Goal: Task Accomplishment & Management: Use online tool/utility

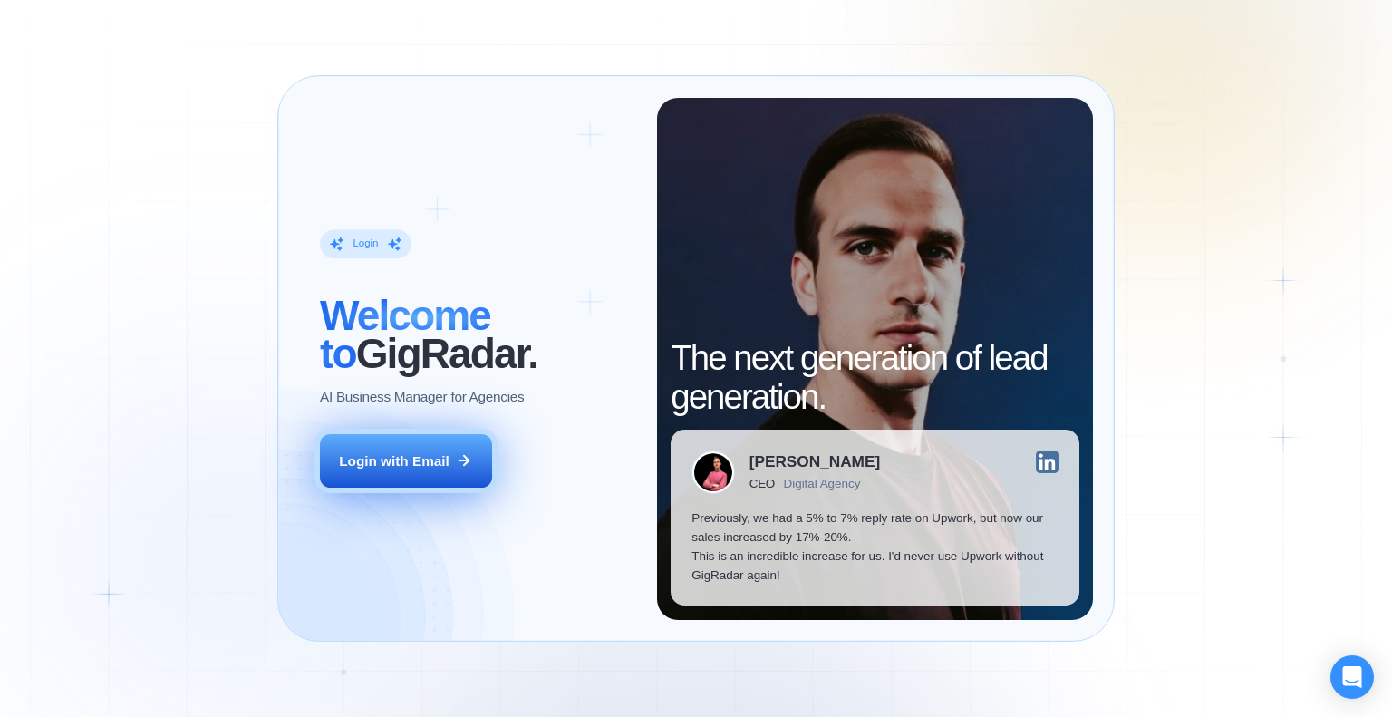
click at [435, 438] on button "Login with Email" at bounding box center [406, 461] width 172 height 54
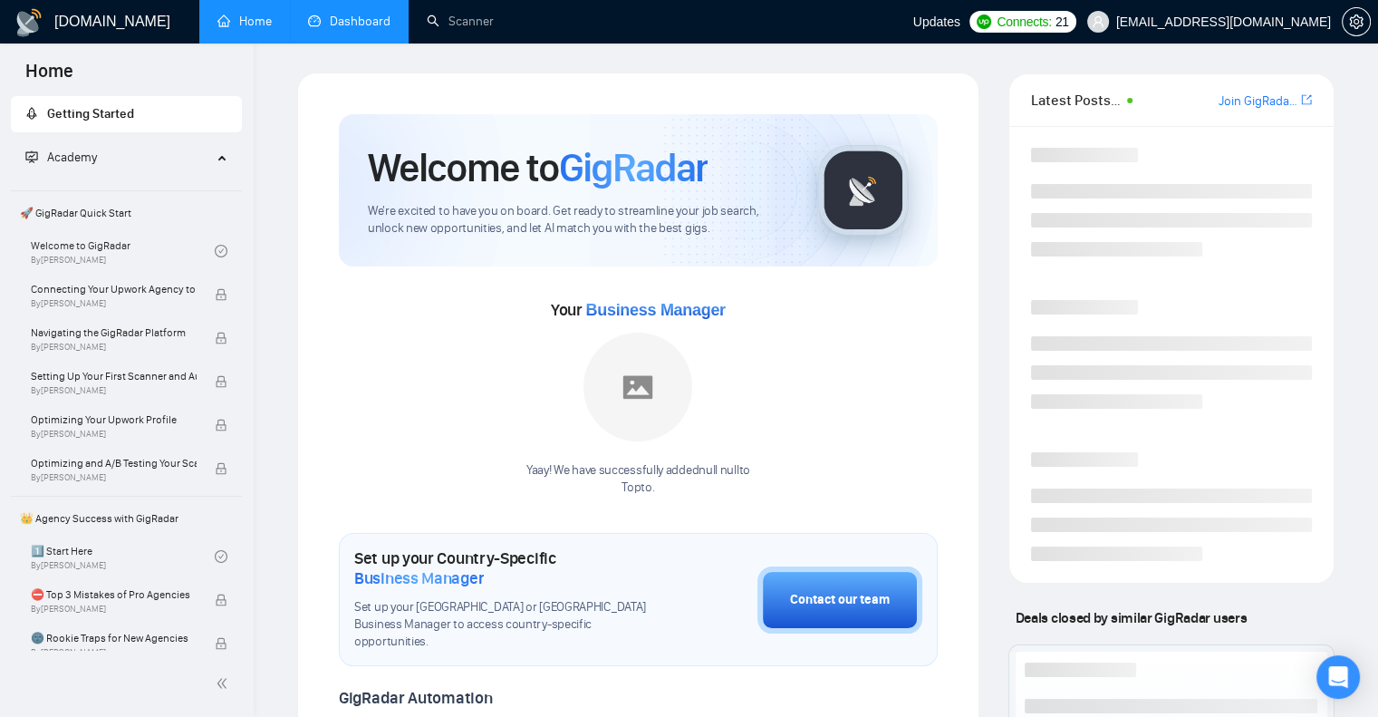
click at [362, 21] on link "Dashboard" at bounding box center [349, 21] width 82 height 15
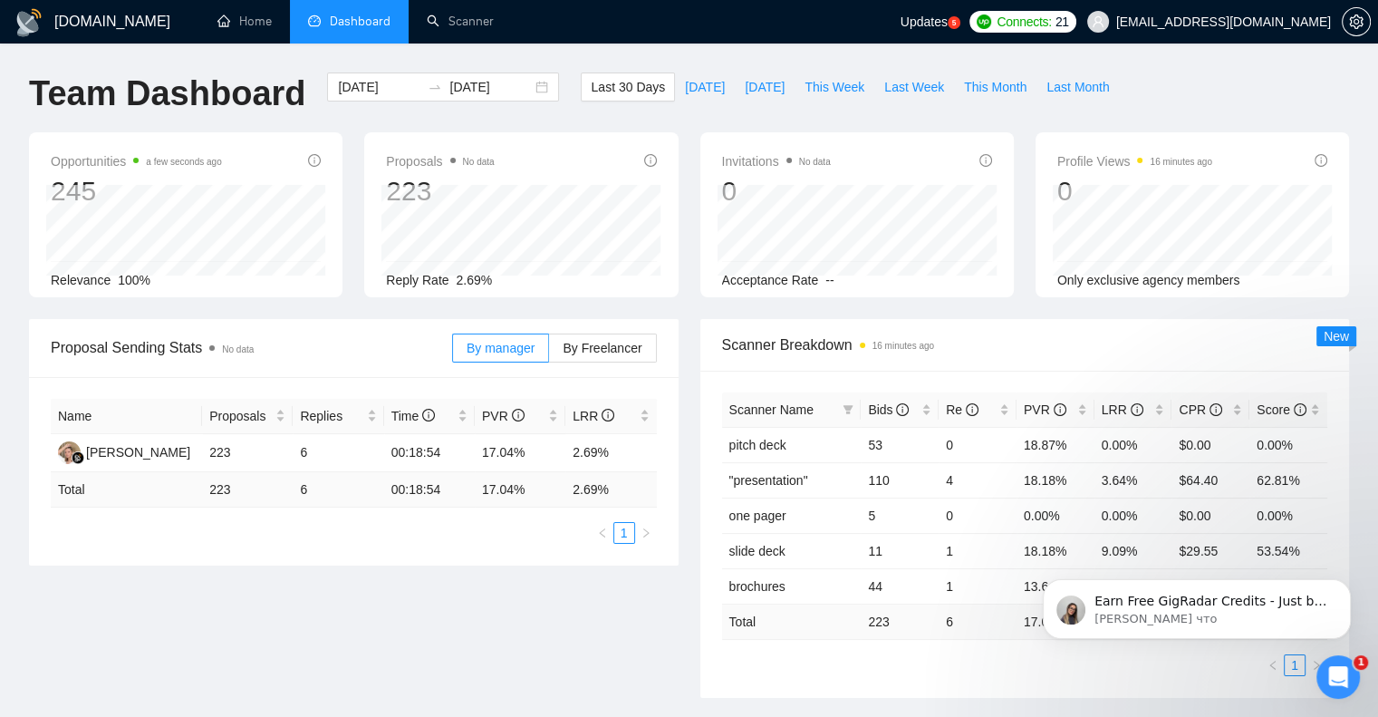
click at [1341, 682] on icon "Открыть службу сообщений Intercom" at bounding box center [1339, 677] width 30 height 30
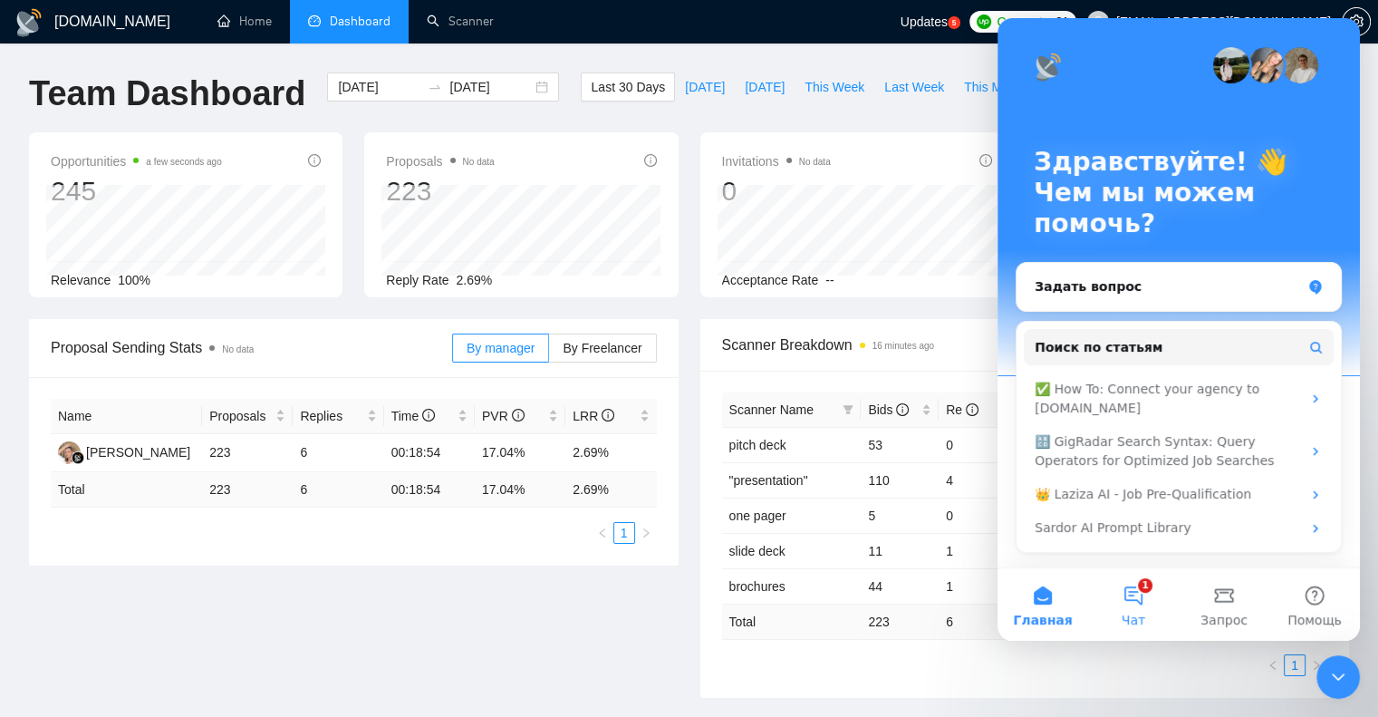
click at [1125, 603] on button "1 Чат" at bounding box center [1133, 604] width 91 height 72
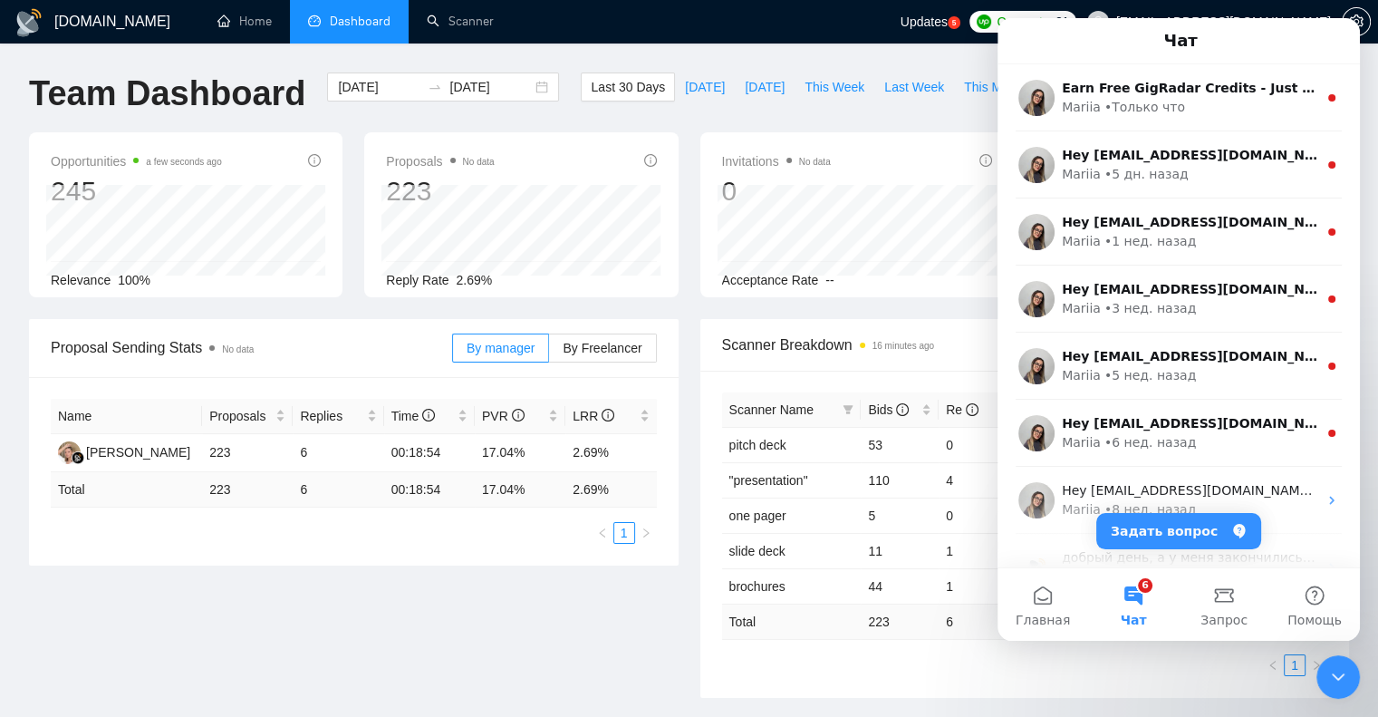
click at [476, 620] on div "Proposal Sending Stats No data By manager By Freelancer Name Proposals Replies …" at bounding box center [689, 519] width 1342 height 400
click at [1331, 688] on div "Закрыть службу сообщений Intercom" at bounding box center [1337, 676] width 43 height 43
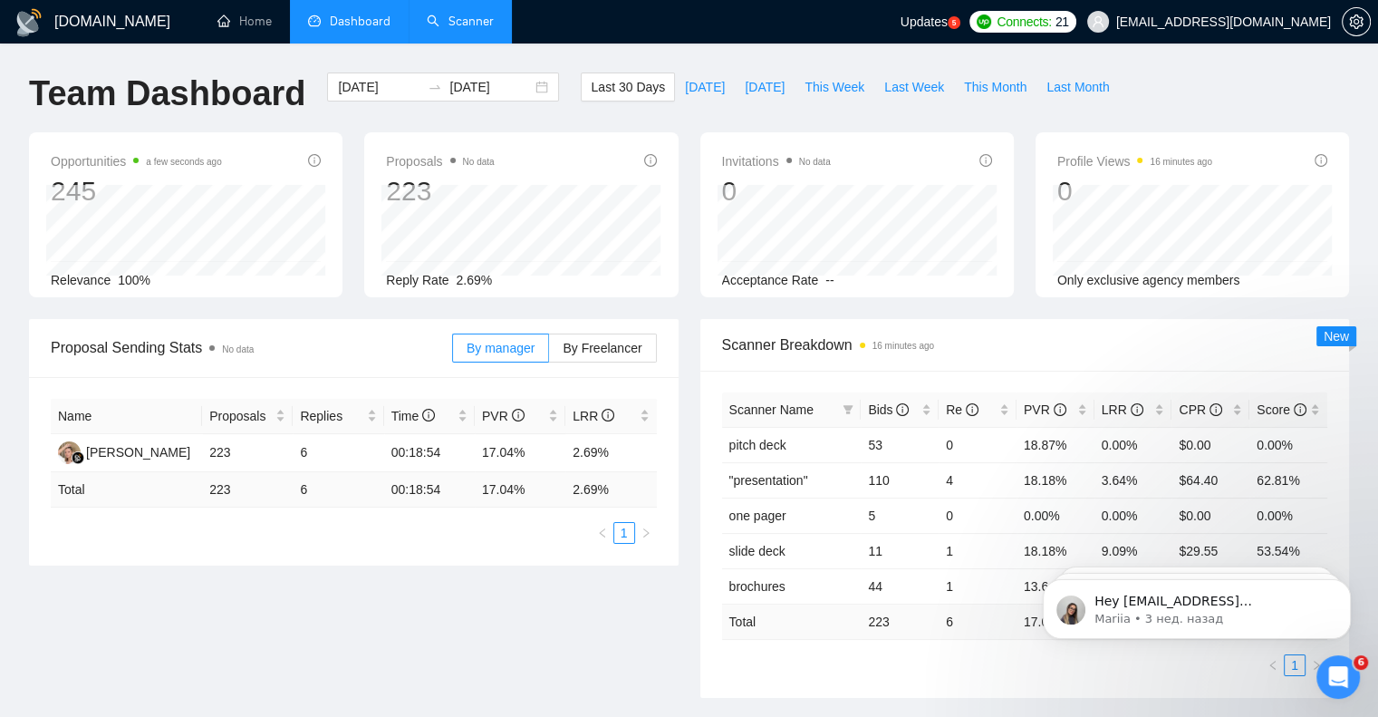
click at [471, 29] on link "Scanner" at bounding box center [460, 21] width 67 height 15
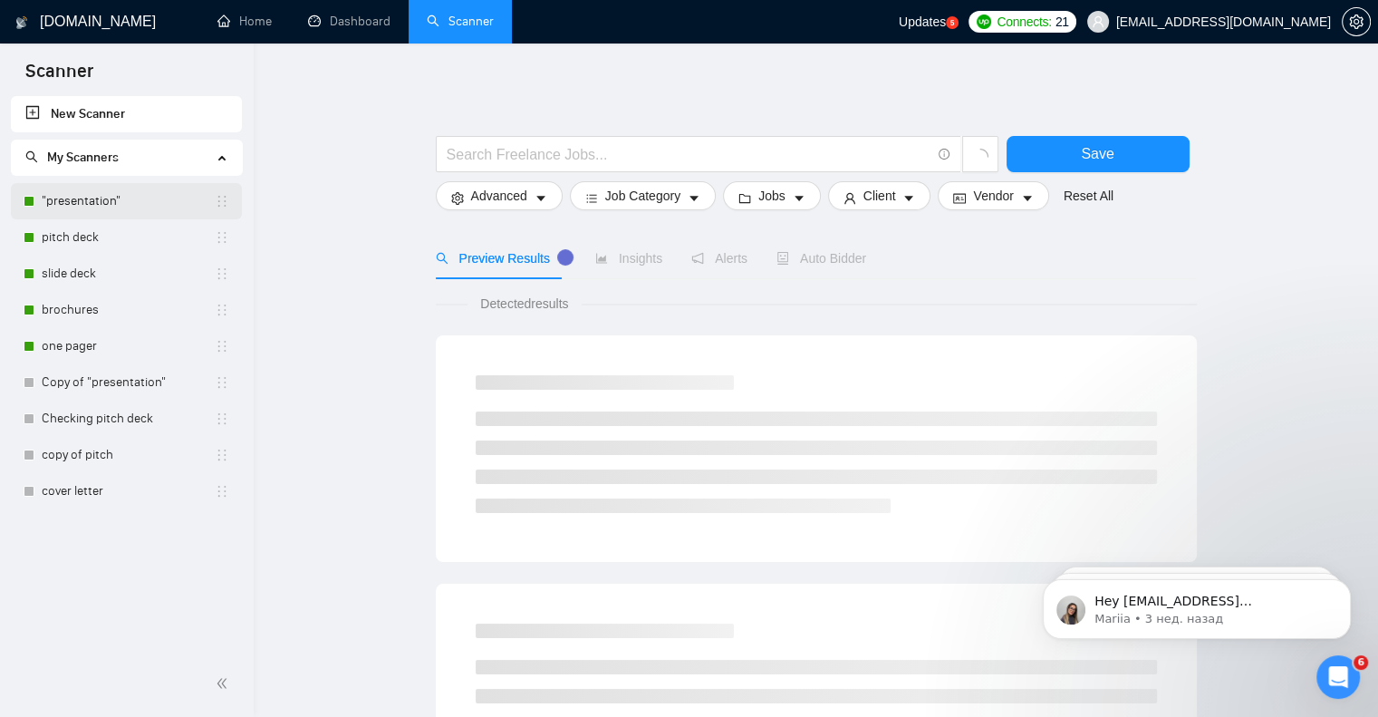
click at [94, 203] on link ""presentation"" at bounding box center [128, 201] width 173 height 36
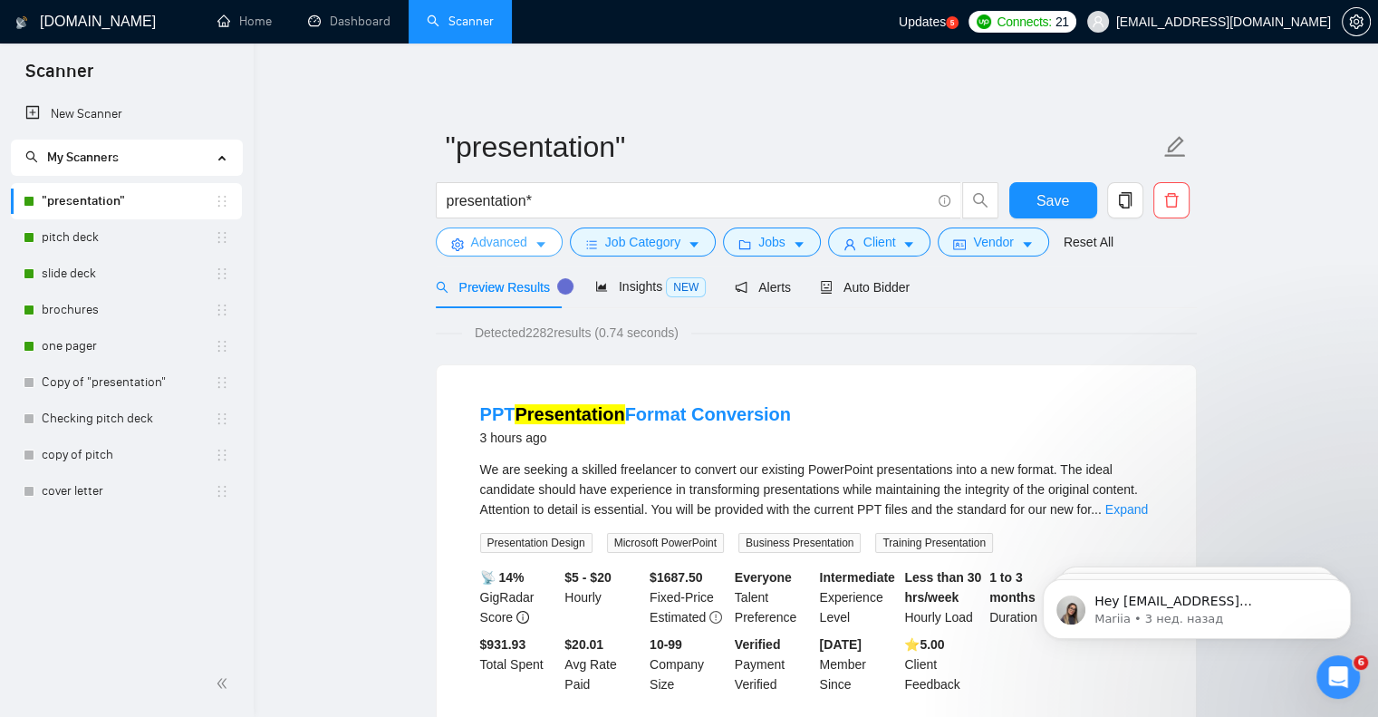
click at [544, 239] on icon "caret-down" at bounding box center [541, 244] width 13 height 13
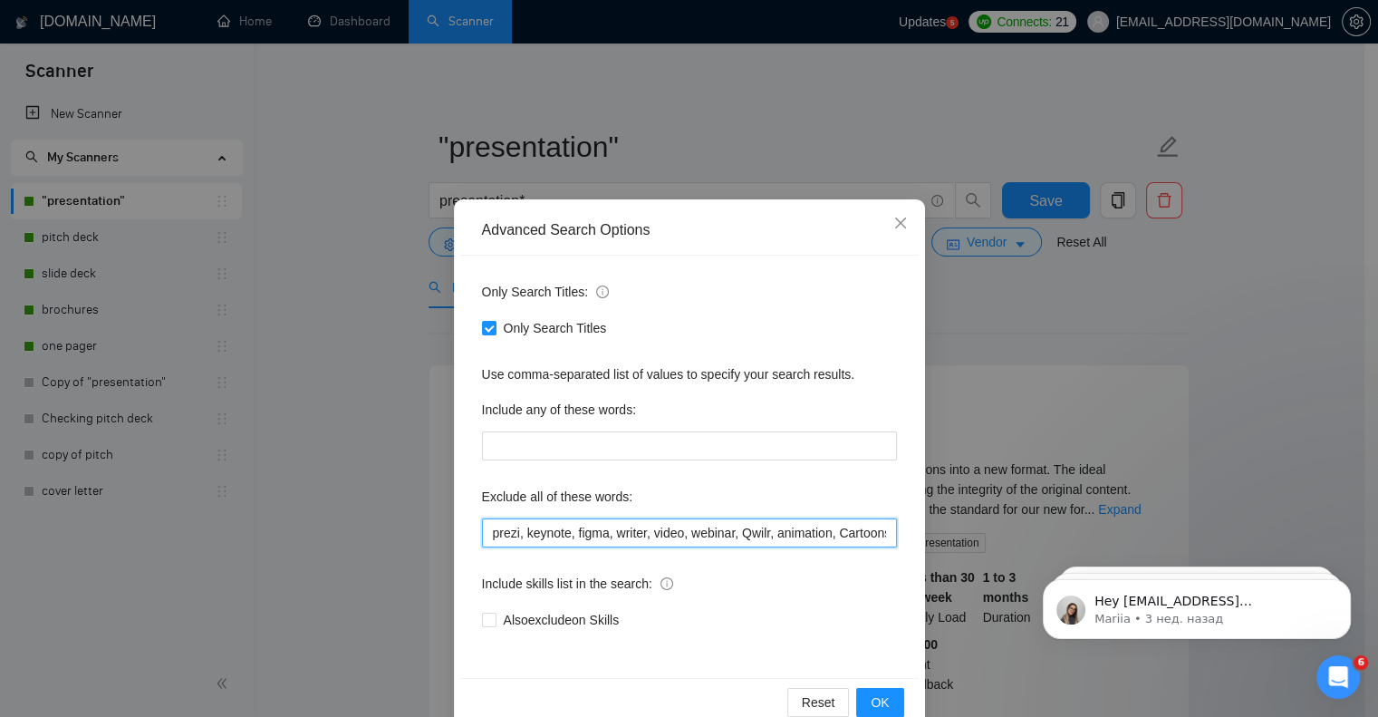
scroll to position [0, 3]
drag, startPoint x: 611, startPoint y: 535, endPoint x: 793, endPoint y: 524, distance: 182.5
click at [913, 546] on div "Advanced Search Options Only Search Titles: Only Search Titles Use comma-separa…" at bounding box center [689, 465] width 471 height 533
click at [793, 524] on input "prezi, keynote, figma, writer, video, webinar, Qwilr, animation, Cartoons" at bounding box center [689, 532] width 415 height 29
click at [801, 532] on input "prezi, keynote, figma, writer, video, webinar, Qwilr, animation, Cartoons" at bounding box center [689, 532] width 415 height 29
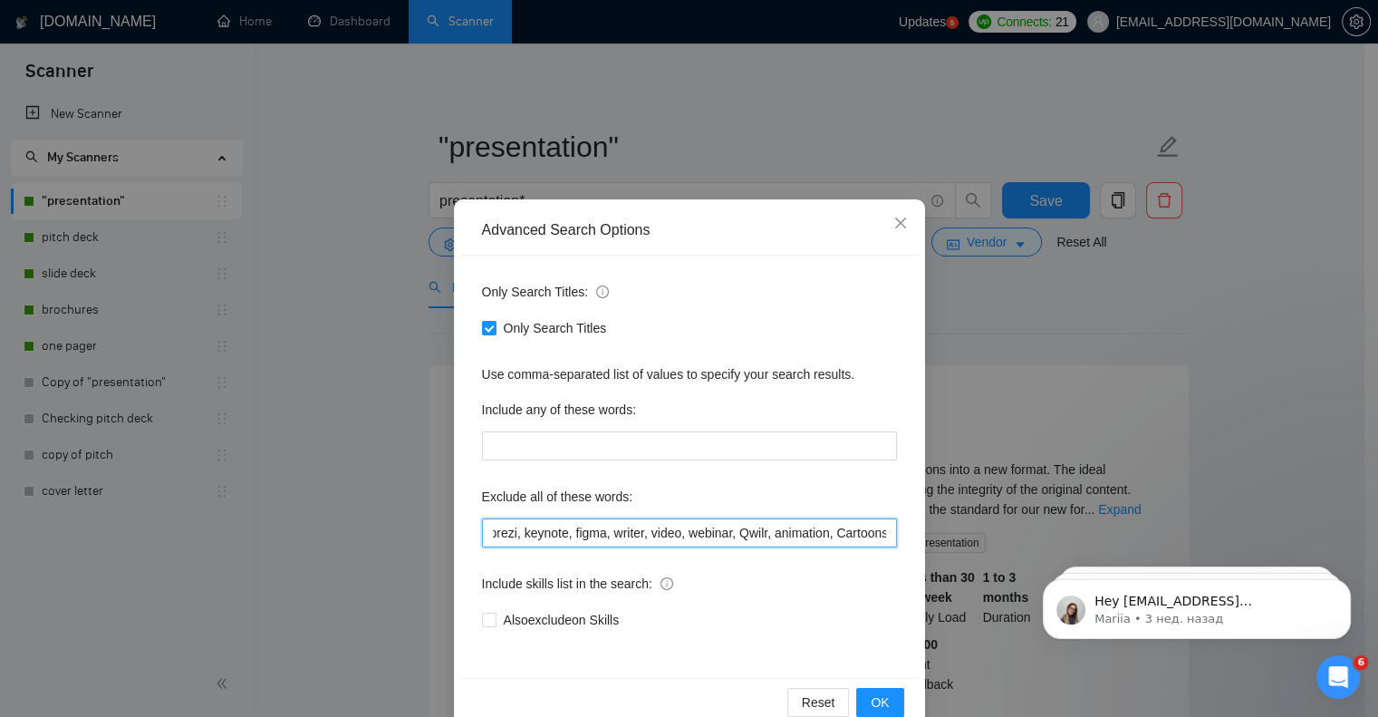
click at [836, 532] on input "prezi, keynote, figma, writer, video, webinar, Qwilr, animation, Cartoons" at bounding box center [689, 532] width 415 height 29
click at [873, 534] on input "prezi, keynote, figma, writer, video, webinar, Qwilr, animation, Cartoons" at bounding box center [689, 532] width 415 height 29
click at [883, 534] on input "prezi, keynote, figma, writer, video, webinar, Qwilr, animation, Cartoons" at bounding box center [689, 532] width 415 height 29
paste input "910719"
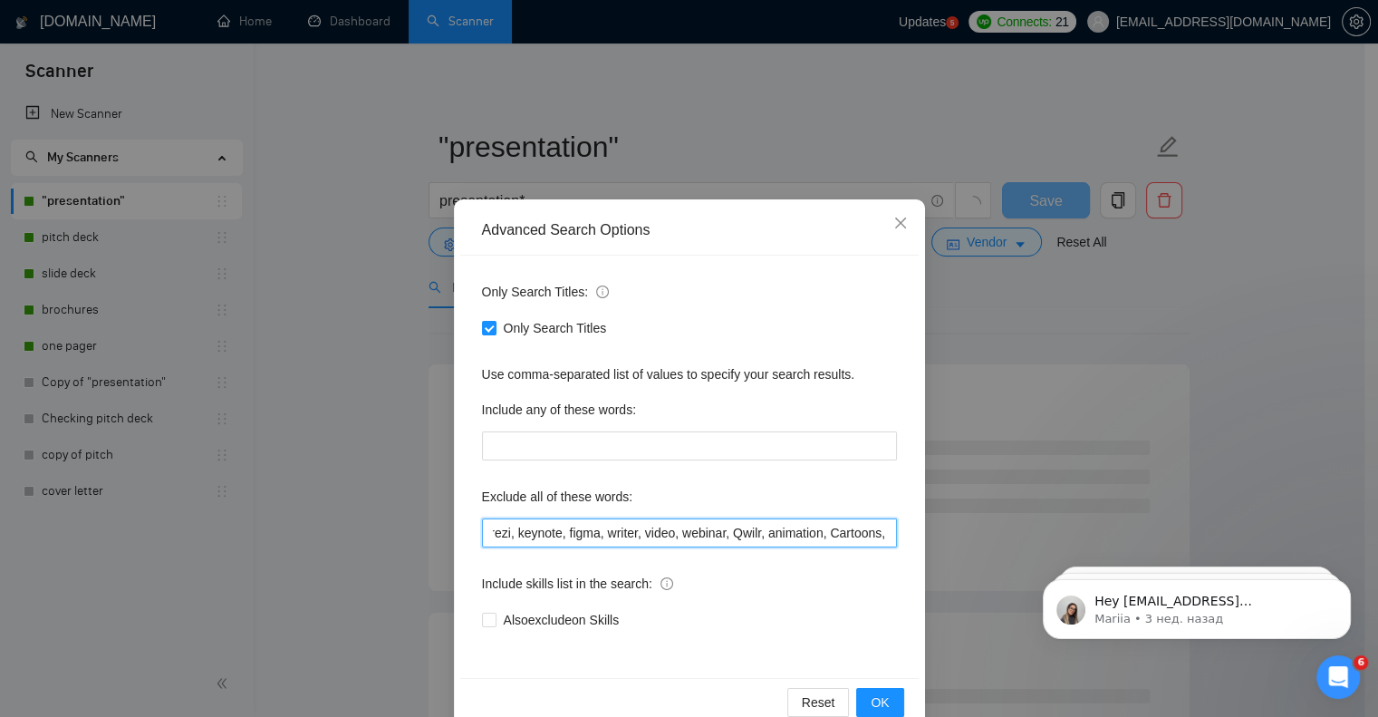
scroll to position [0, 0]
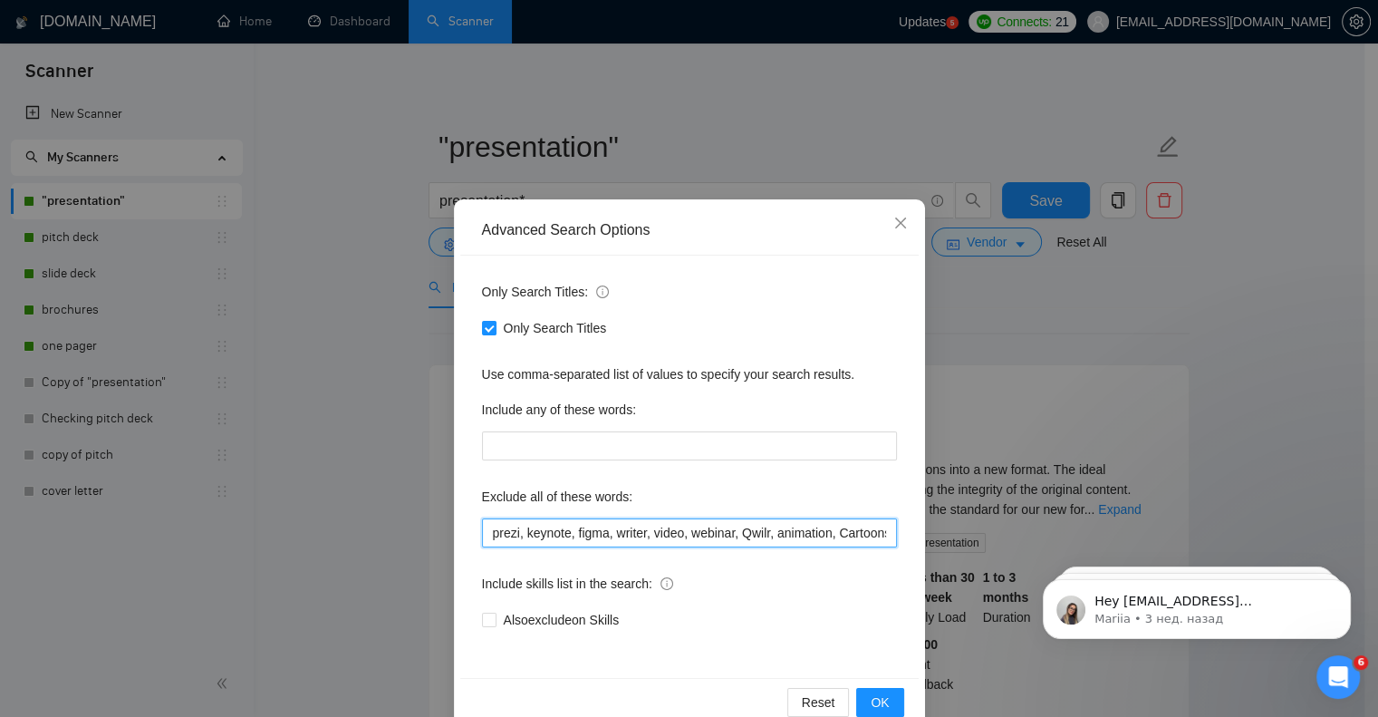
click at [857, 535] on input "prezi, keynote, figma, writer, video, webinar, Qwilr, animation, Cartoons," at bounding box center [689, 532] width 415 height 29
drag, startPoint x: 853, startPoint y: 528, endPoint x: 915, endPoint y: 526, distance: 62.5
click at [915, 526] on div "Advanced Search Options Only Search Titles: Only Search Titles Use comma-separa…" at bounding box center [689, 465] width 471 height 533
click at [863, 523] on input "prezi, keynote, figma, writer, video, webinar, Qwilr, animation, Cartoons," at bounding box center [689, 532] width 415 height 29
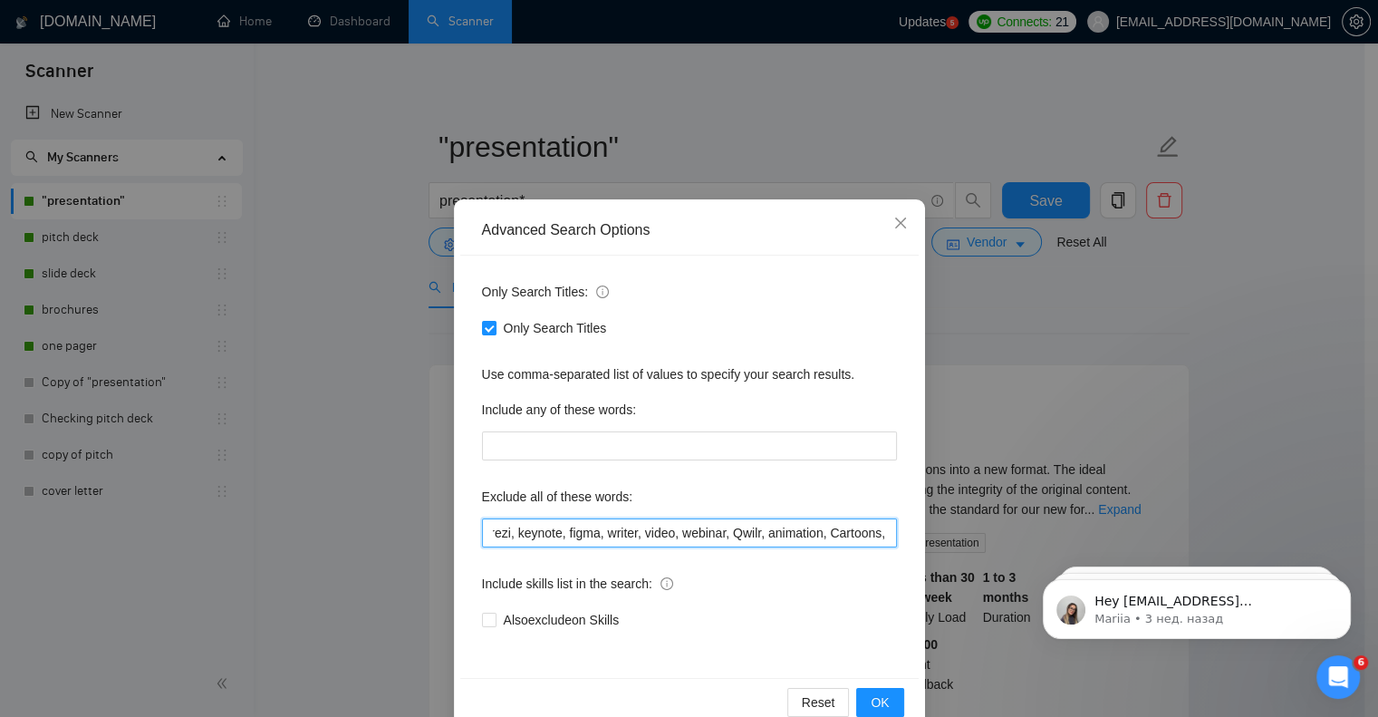
click at [879, 530] on input "prezi, keynote, figma, writer, video, webinar, Qwilr, animation, Cartoons," at bounding box center [689, 532] width 415 height 29
paste input "Pitch.com"
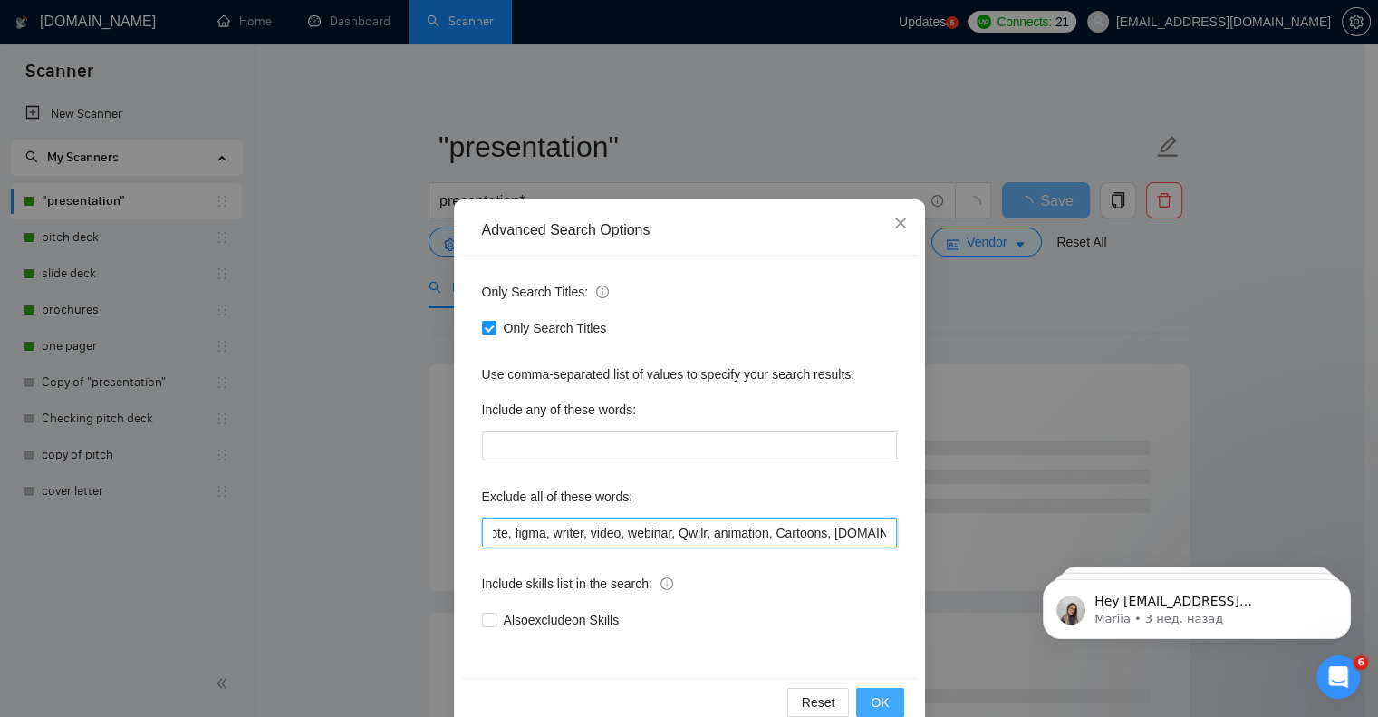
type input "prezi, keynote, figma, writer, video, webinar, Qwilr, animation, Cartoons, Pitc…"
click at [881, 702] on span "OK" at bounding box center [880, 702] width 18 height 20
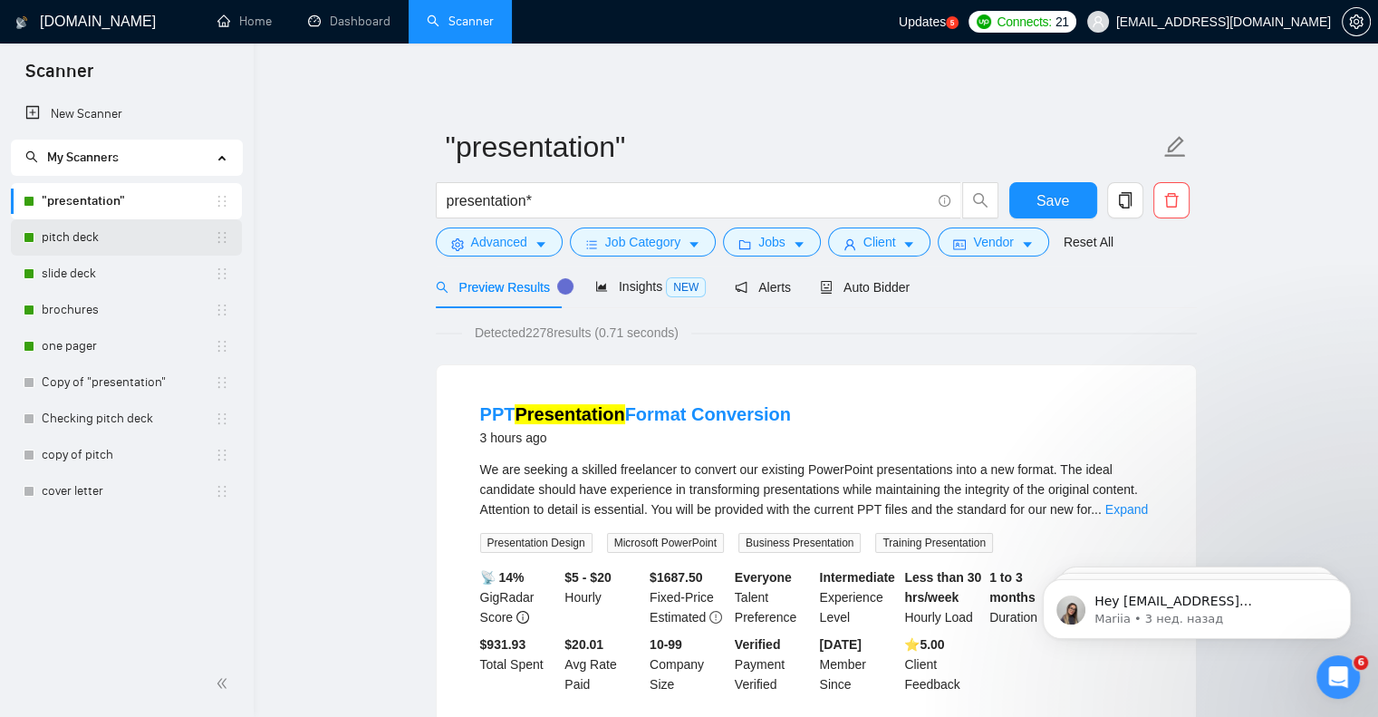
click at [74, 228] on link "pitch deck" at bounding box center [128, 237] width 173 height 36
click at [1046, 191] on span "Save" at bounding box center [1052, 200] width 33 height 23
click at [72, 235] on link "pitch deck" at bounding box center [128, 237] width 173 height 36
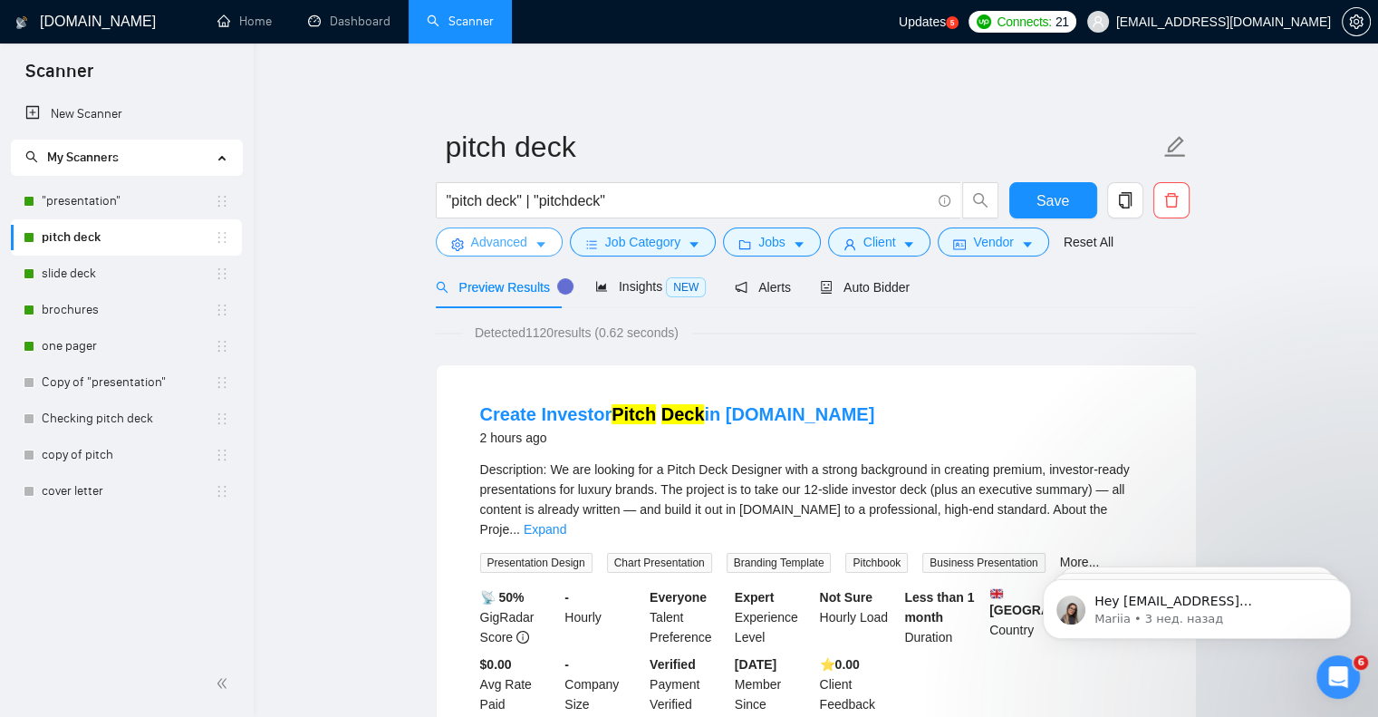
click at [516, 245] on span "Advanced" at bounding box center [499, 242] width 56 height 20
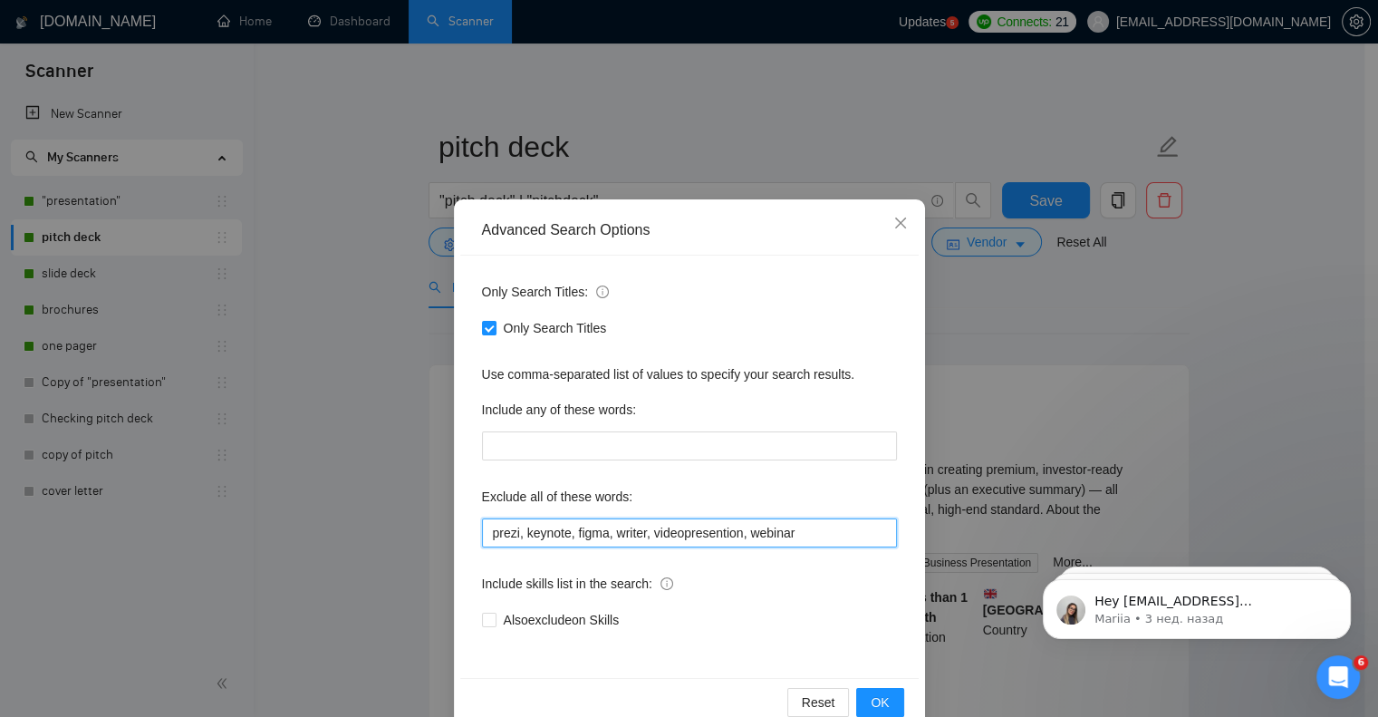
click at [830, 529] on input "prezi, keynote, figma, writer, videopresention, webinar" at bounding box center [689, 532] width 415 height 29
paste input "Pitch.com"
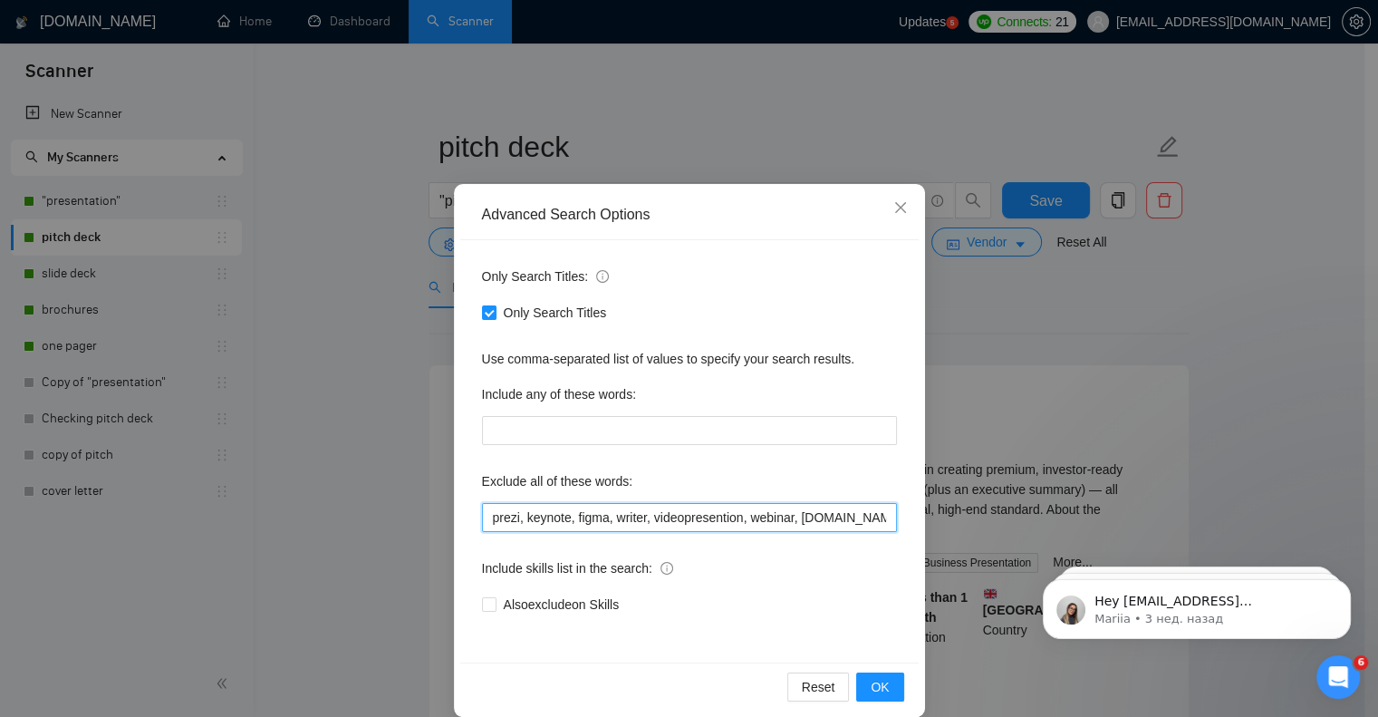
scroll to position [36, 0]
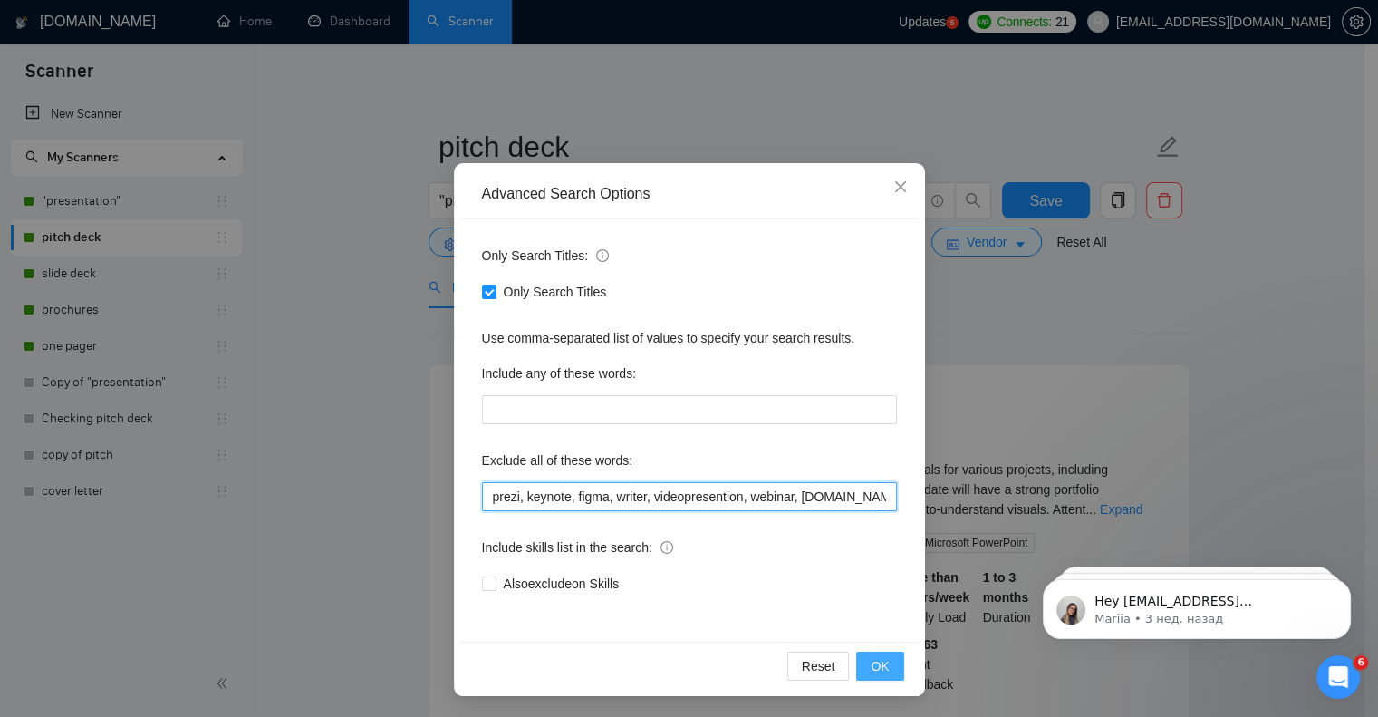
type input "prezi, keynote, figma, writer, videopresention, webinar, Pitch.com"
click at [878, 663] on span "OK" at bounding box center [880, 666] width 18 height 20
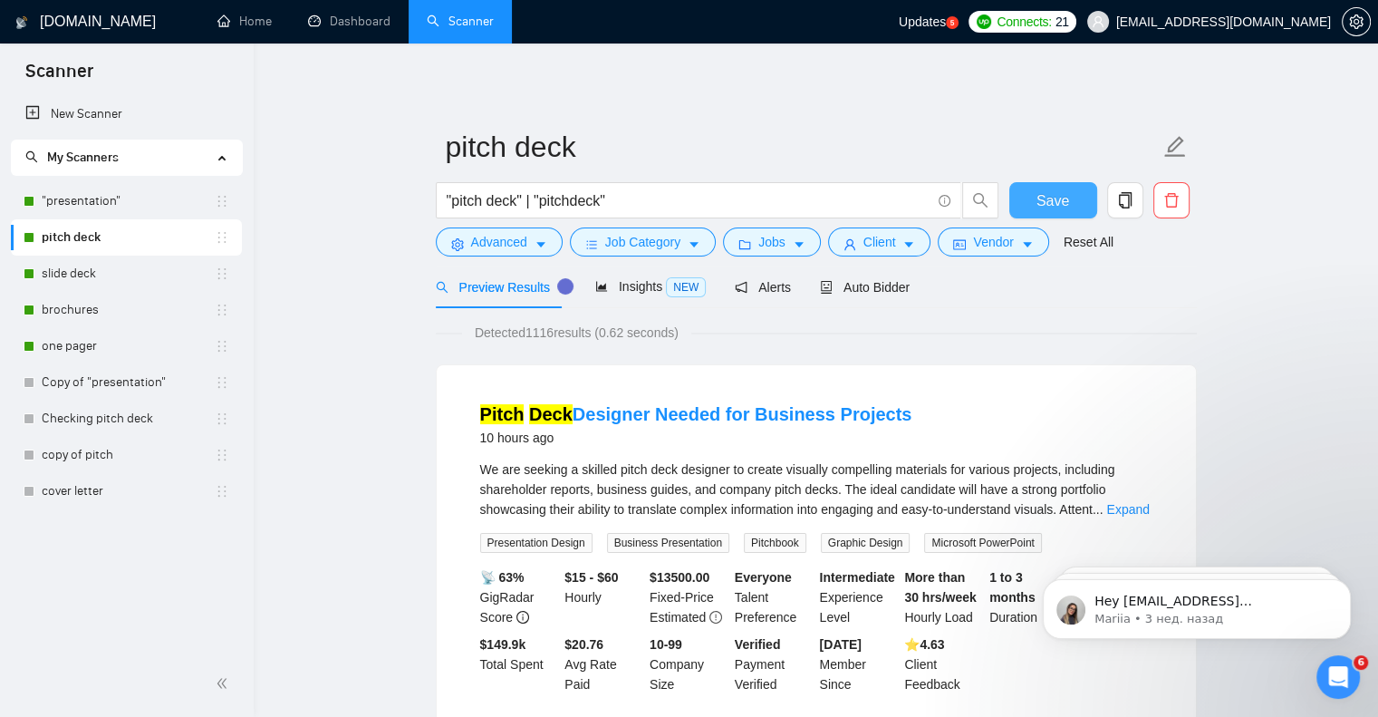
click at [1051, 196] on span "Save" at bounding box center [1052, 200] width 33 height 23
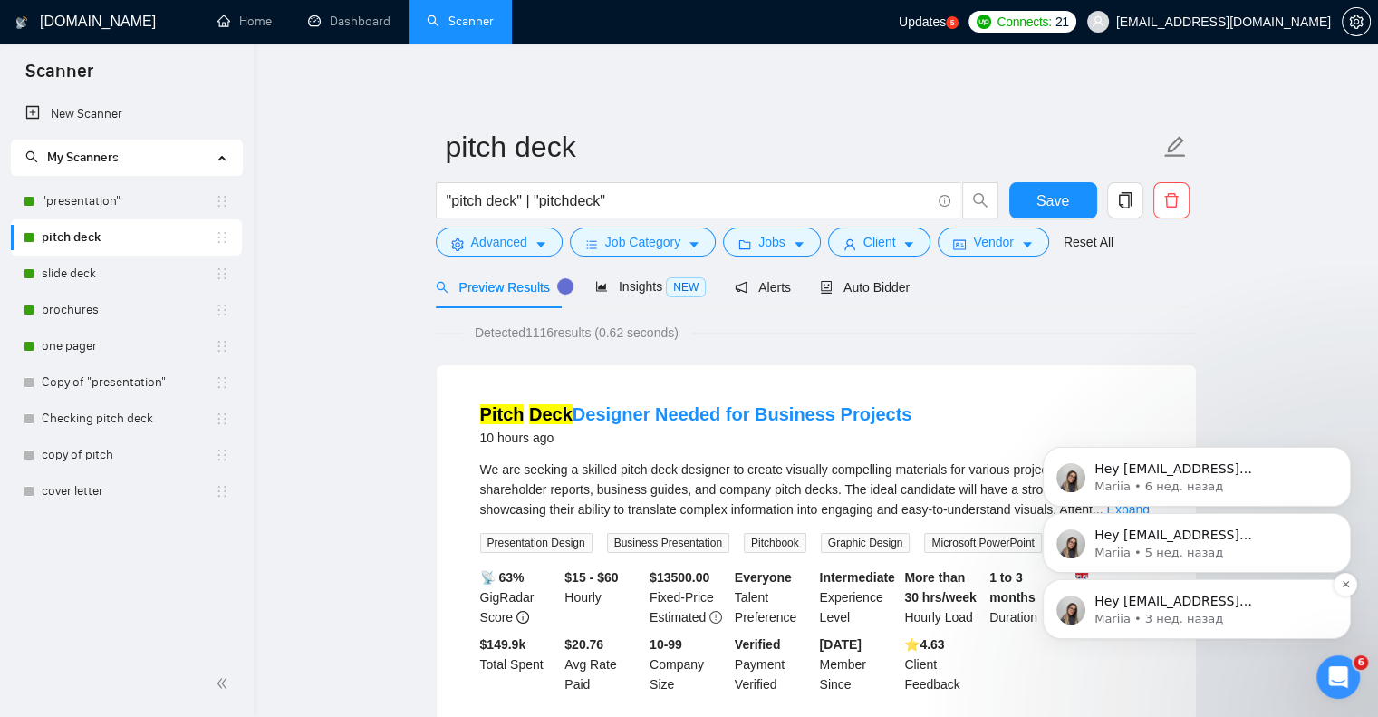
click at [1261, 603] on p "Hey 8777931@gmail.com, Looks like your Upwork agency Topto ran out of connects.…" at bounding box center [1211, 602] width 234 height 18
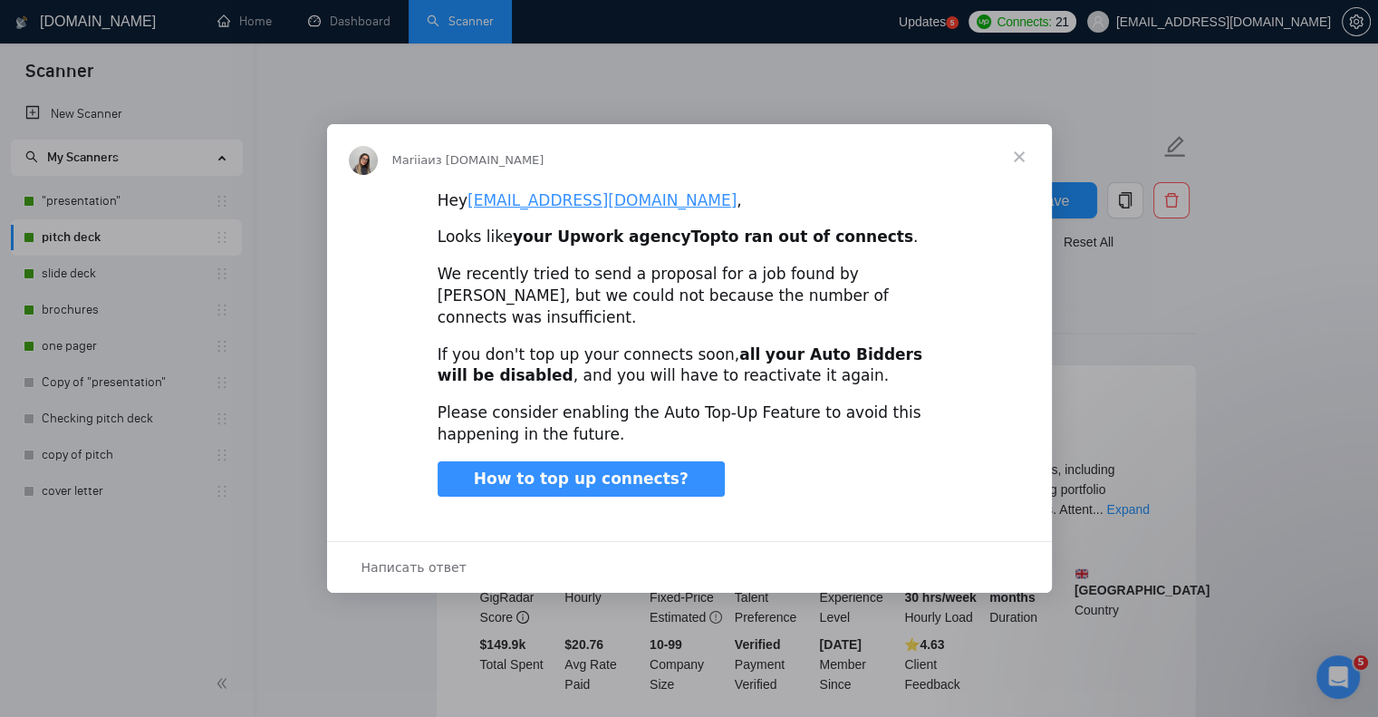
click at [1019, 169] on span "Закрыть" at bounding box center [1019, 156] width 65 height 65
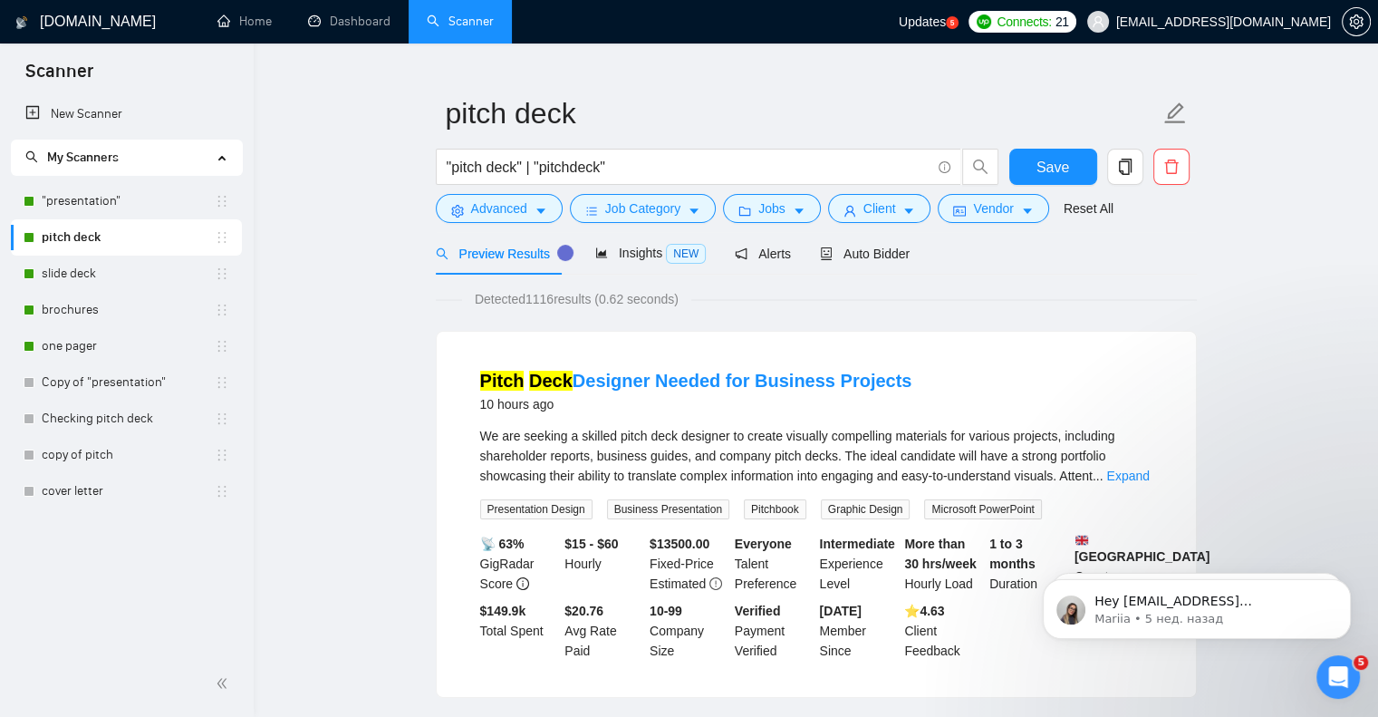
scroll to position [91, 0]
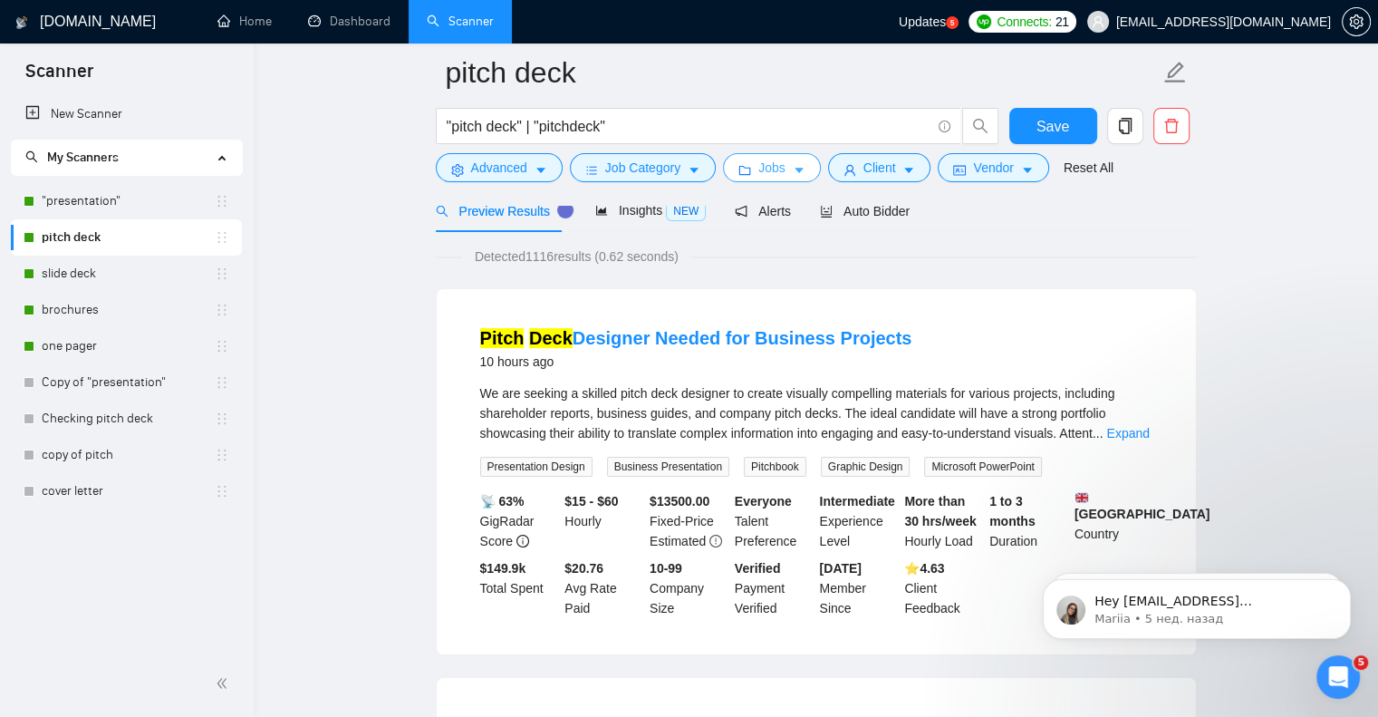
drag, startPoint x: 69, startPoint y: 267, endPoint x: 733, endPoint y: 255, distance: 664.2
click at [68, 267] on link "slide deck" at bounding box center [128, 273] width 173 height 36
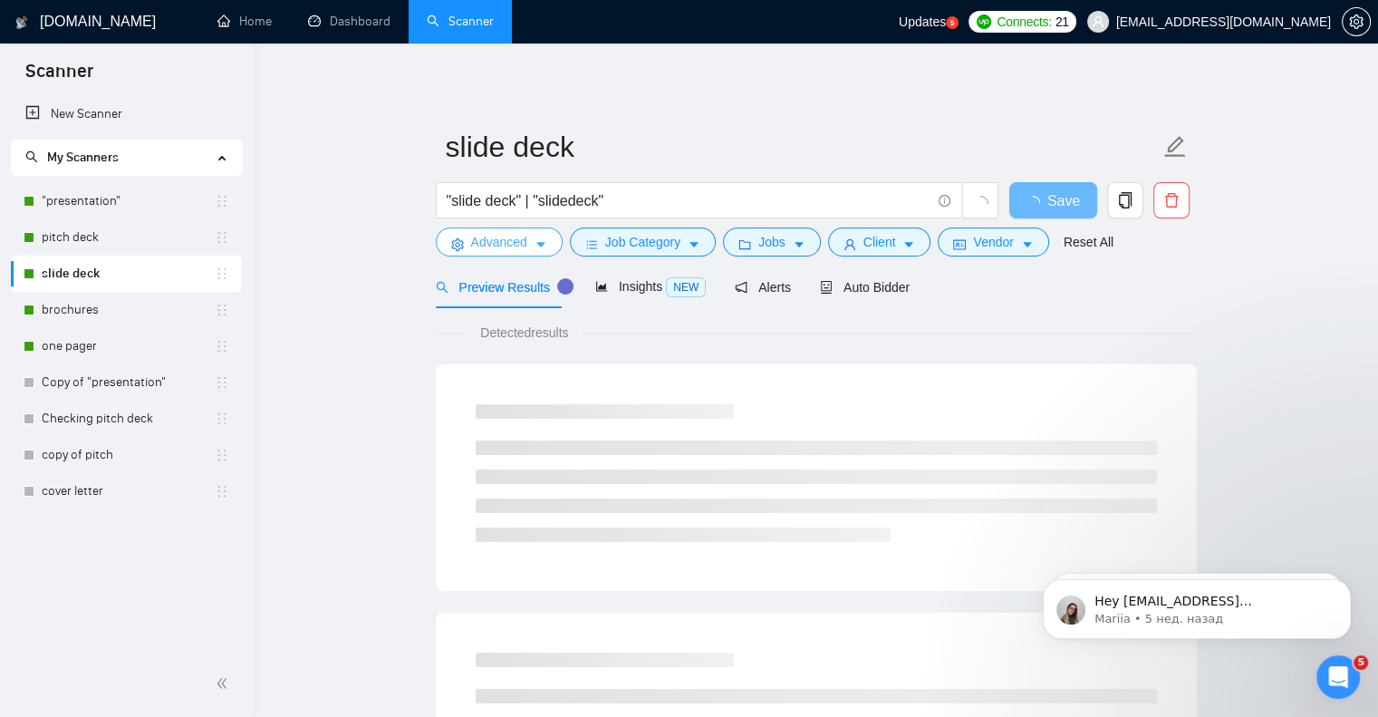
click at [516, 246] on span "Advanced" at bounding box center [499, 242] width 56 height 20
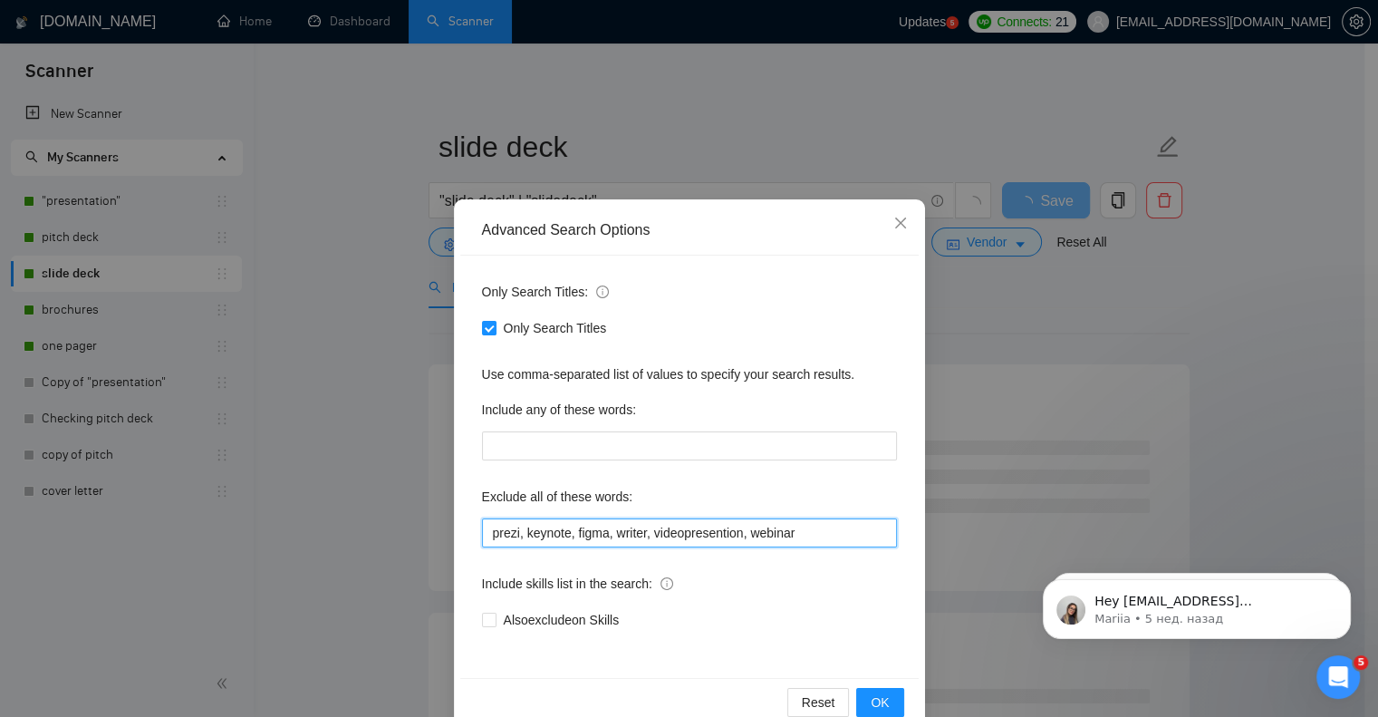
click at [795, 532] on input "prezi, keynote, figma, writer, videopresention, webinar" at bounding box center [689, 532] width 415 height 29
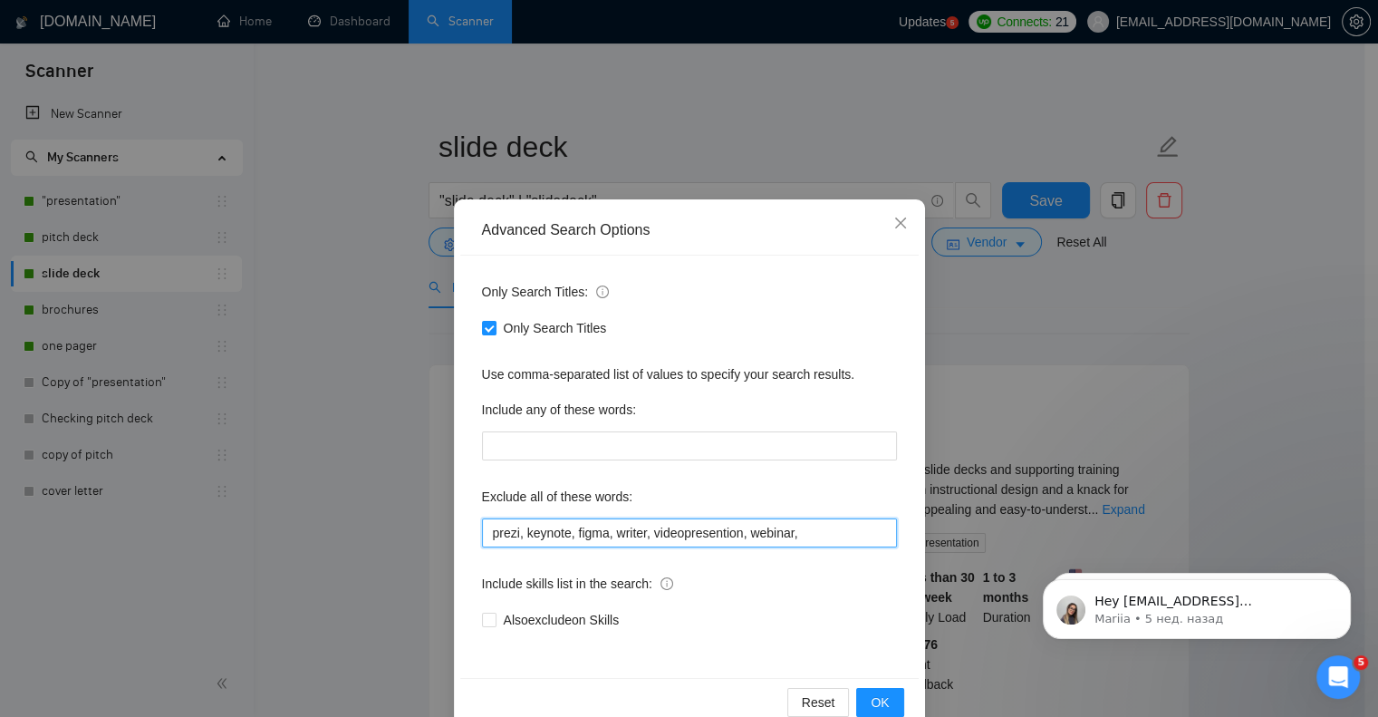
paste input "Pitch.com"
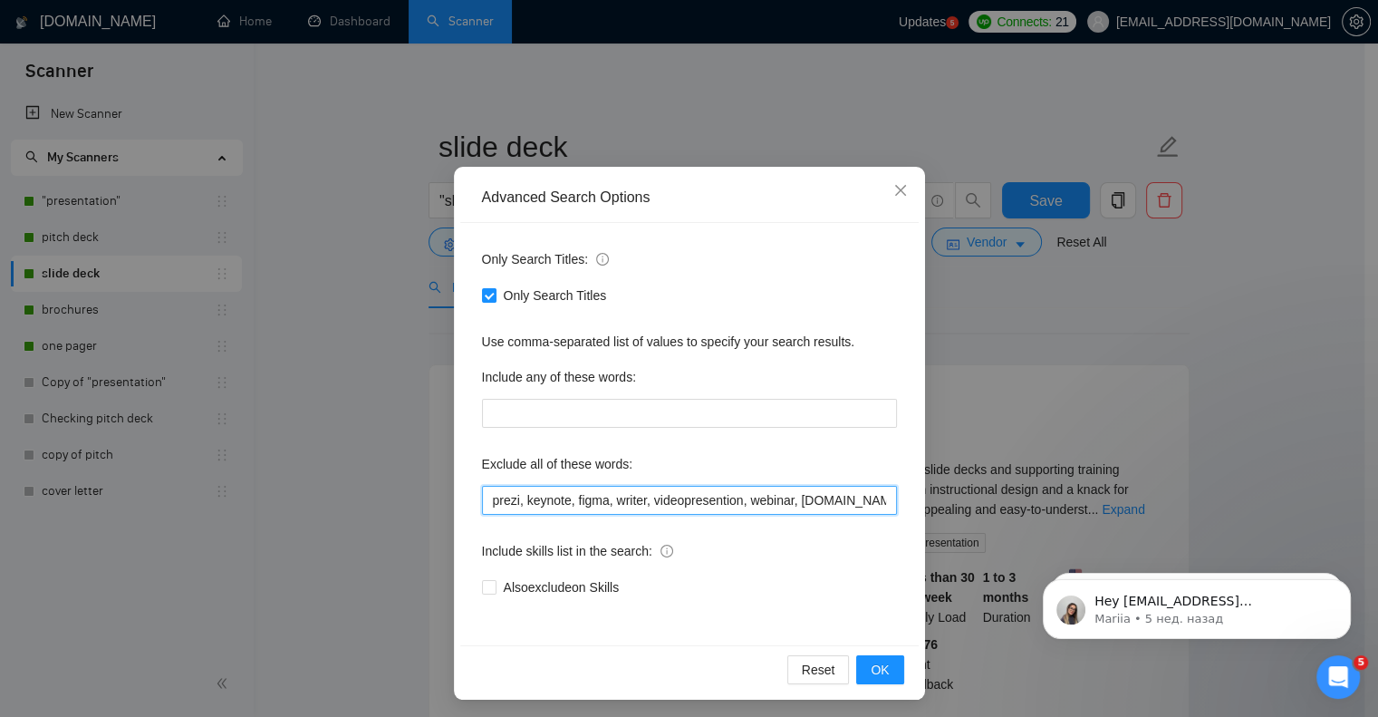
scroll to position [36, 0]
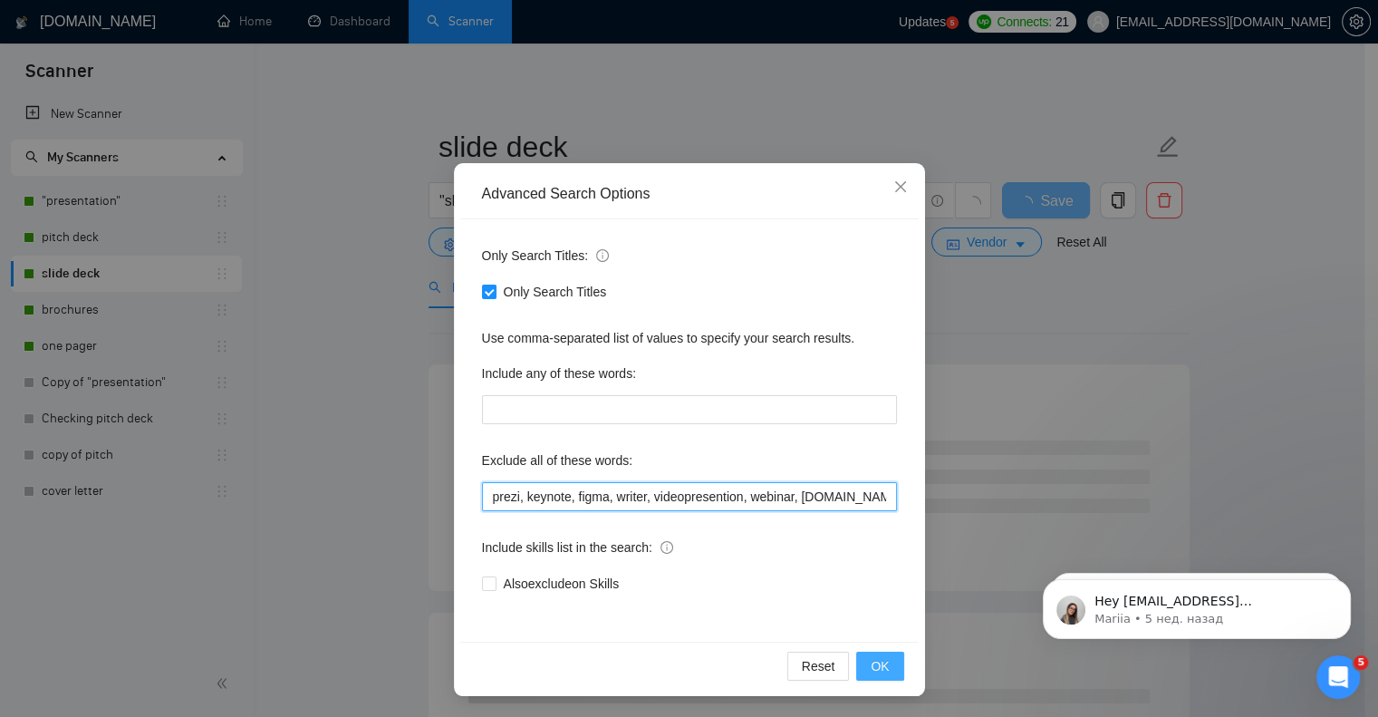
type input "prezi, keynote, figma, writer, videopresention, webinar, Pitch.com"
click at [880, 669] on span "OK" at bounding box center [880, 666] width 18 height 20
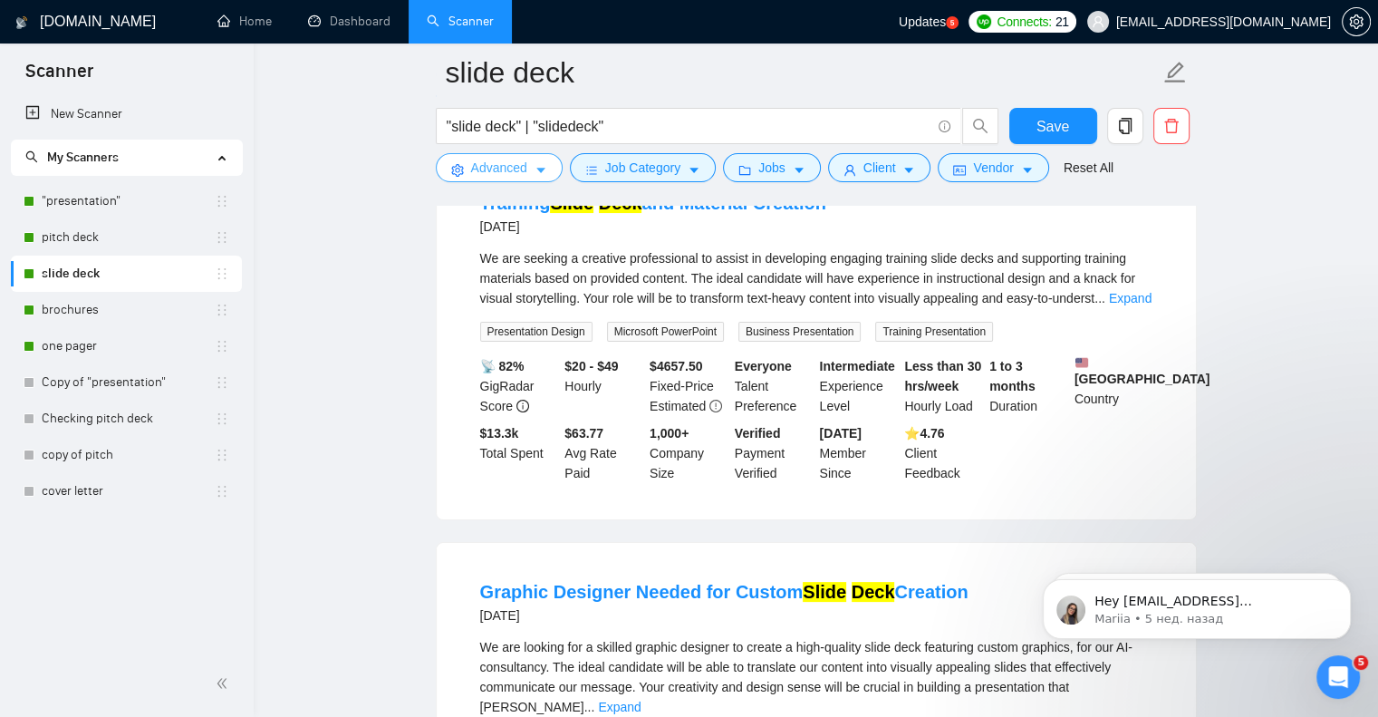
scroll to position [0, 0]
